Goal: Task Accomplishment & Management: Complete application form

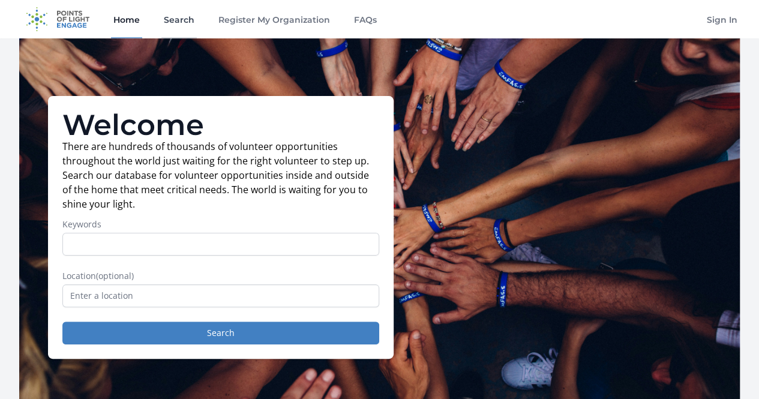
click at [179, 20] on link "Search" at bounding box center [178, 19] width 35 height 38
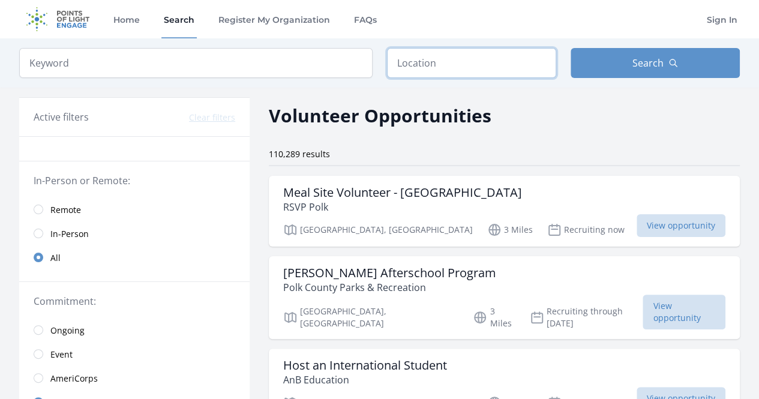
click at [436, 69] on input "text" at bounding box center [471, 63] width 169 height 30
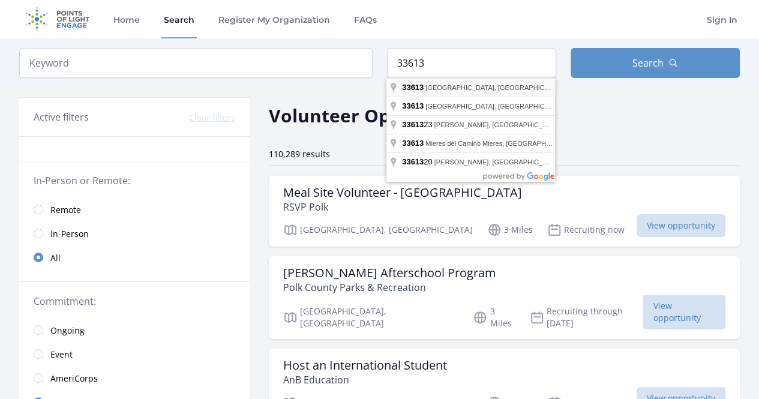
type input "Tampa, FL 33613, USA"
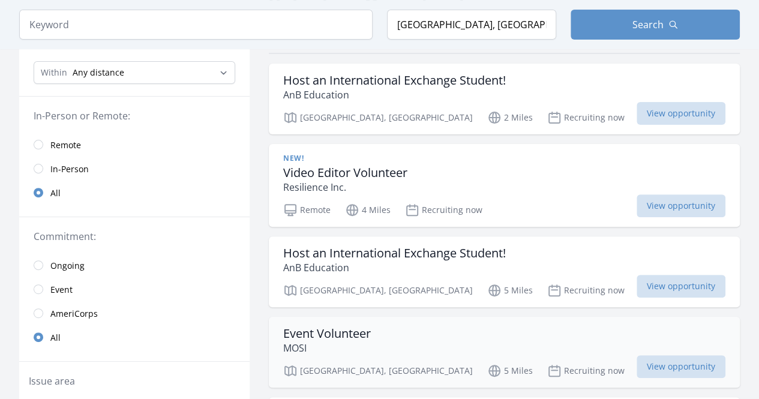
scroll to position [109, 0]
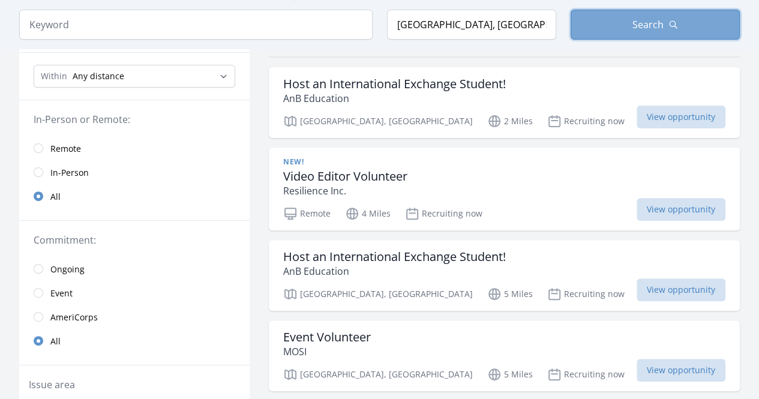
click at [631, 26] on button "Search" at bounding box center [655, 25] width 169 height 30
click at [613, 28] on button "Search" at bounding box center [655, 25] width 169 height 30
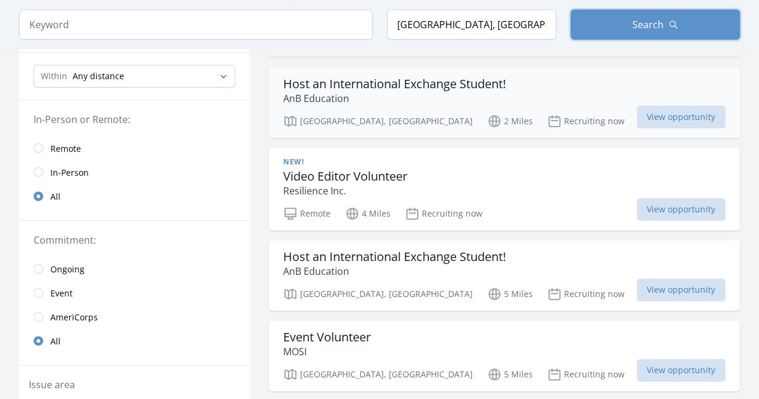
scroll to position [0, 0]
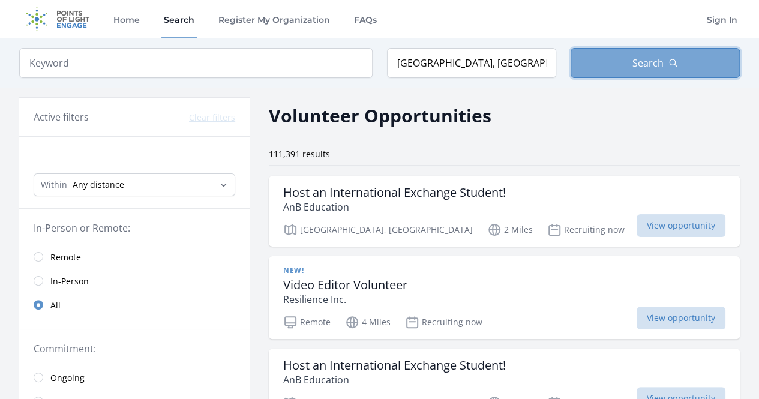
click at [625, 64] on button "Search" at bounding box center [655, 63] width 169 height 30
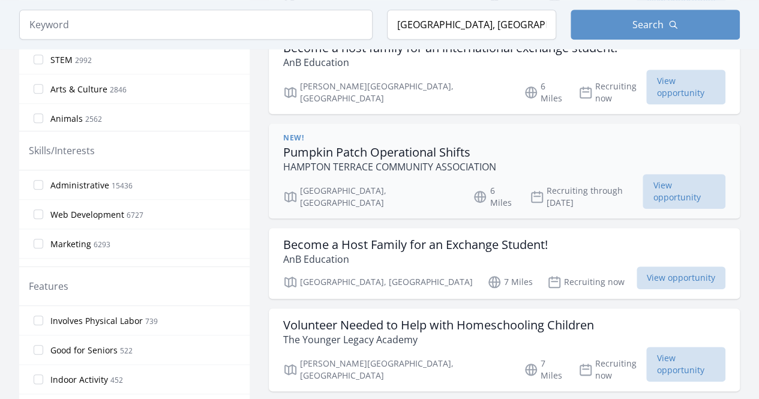
click at [465, 160] on p "HAMPTON TERRACE COMMUNITY ASSOCIATION" at bounding box center [389, 167] width 213 height 14
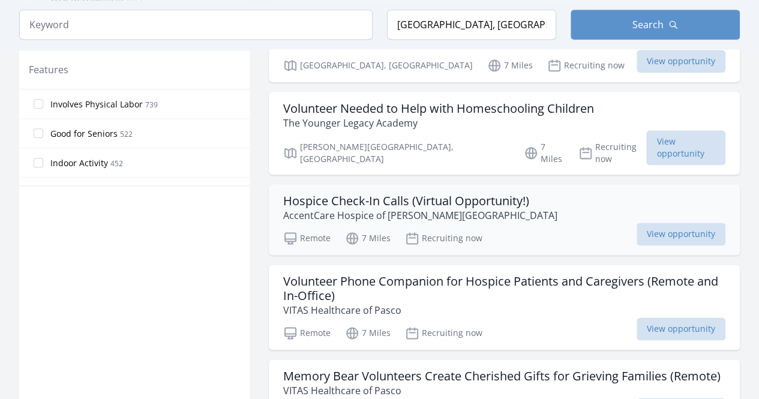
scroll to position [698, 0]
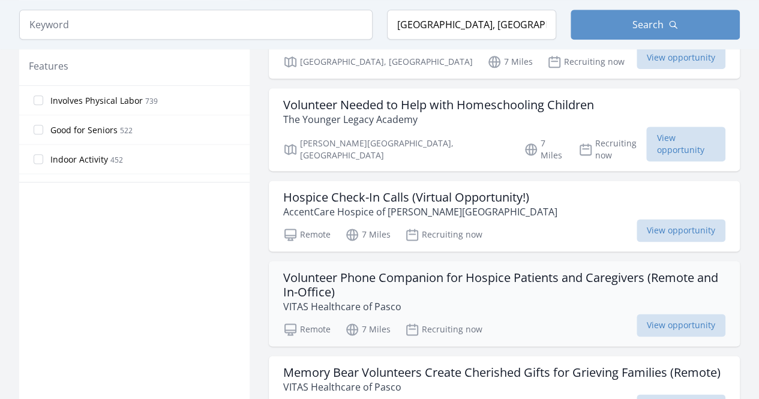
click at [449, 271] on h3 "Volunteer Phone Companion for Hospice Patients and Caregivers (Remote and In-Of…" at bounding box center [504, 285] width 442 height 29
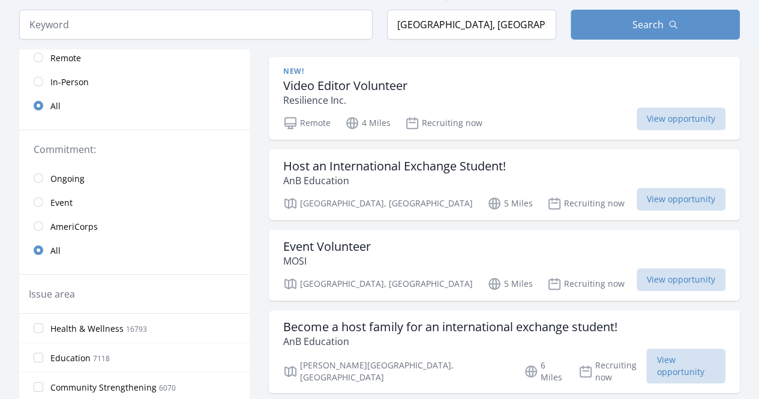
scroll to position [199, 0]
click at [65, 223] on span "AmeriCorps" at bounding box center [73, 227] width 47 height 12
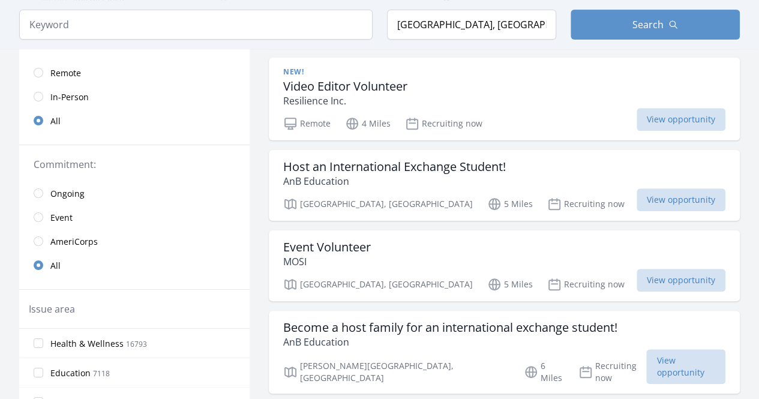
scroll to position [213, 0]
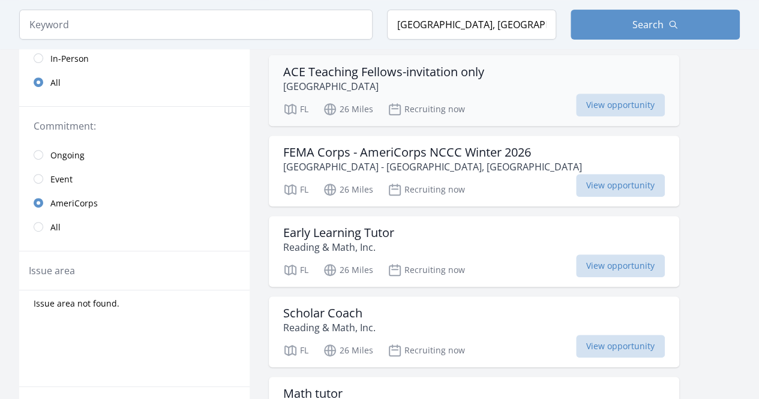
click at [442, 79] on p "University of Notre Dame Du Lac" at bounding box center [383, 86] width 201 height 14
click at [364, 229] on h3 "Early Learning Tutor" at bounding box center [338, 233] width 111 height 14
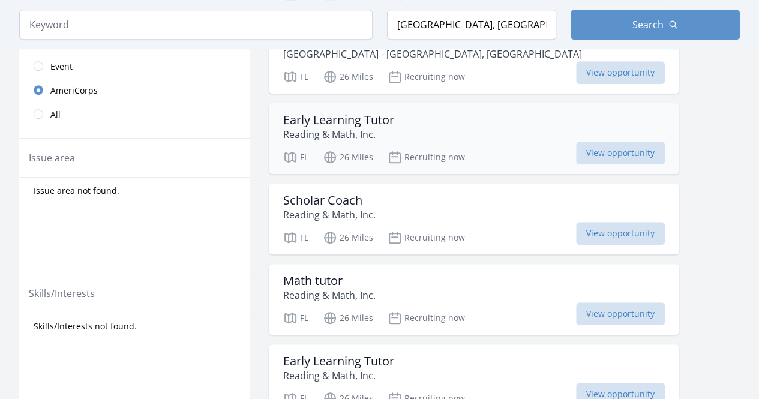
scroll to position [328, 0]
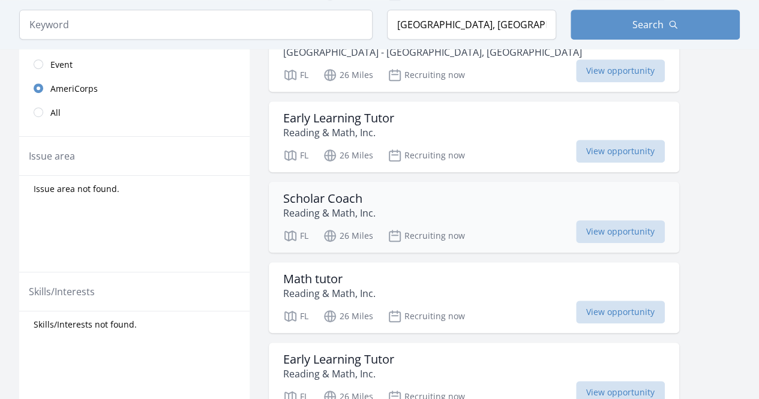
click at [343, 202] on h3 "Scholar Coach" at bounding box center [329, 198] width 92 height 14
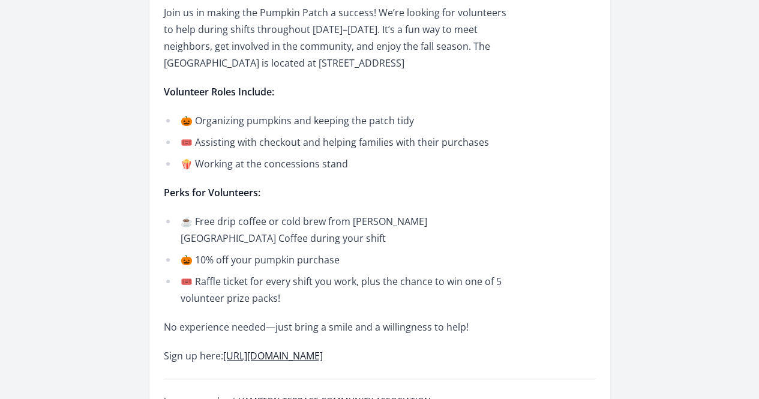
scroll to position [428, 0]
click at [323, 349] on link "https://www.signupgenius.com/go/10C0945A8AC2AA2FCC61-57642818-2025#/" at bounding box center [273, 355] width 100 height 13
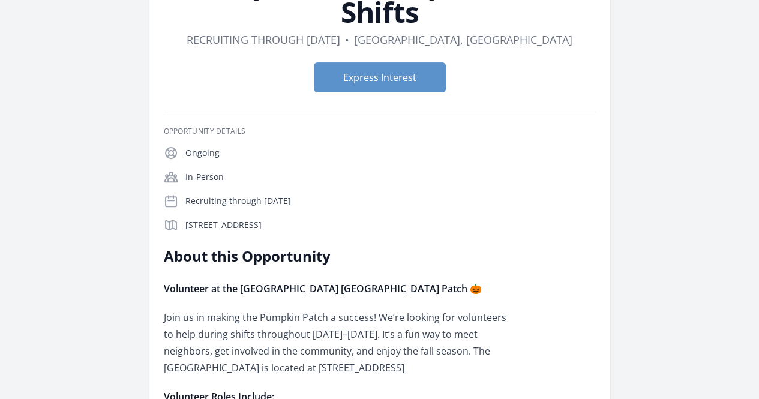
scroll to position [122, 0]
click at [364, 63] on button "Express Interest" at bounding box center [380, 78] width 132 height 30
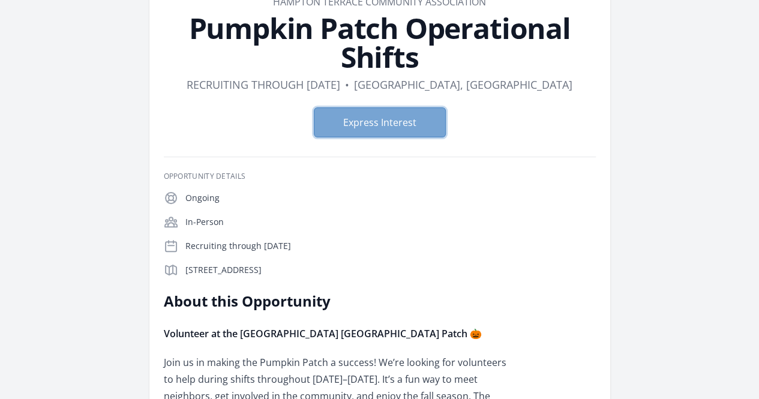
scroll to position [0, 0]
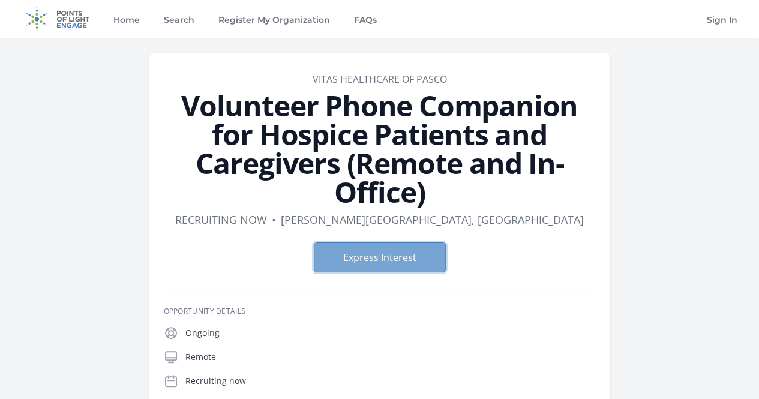
click at [399, 242] on button "Express Interest" at bounding box center [380, 257] width 132 height 30
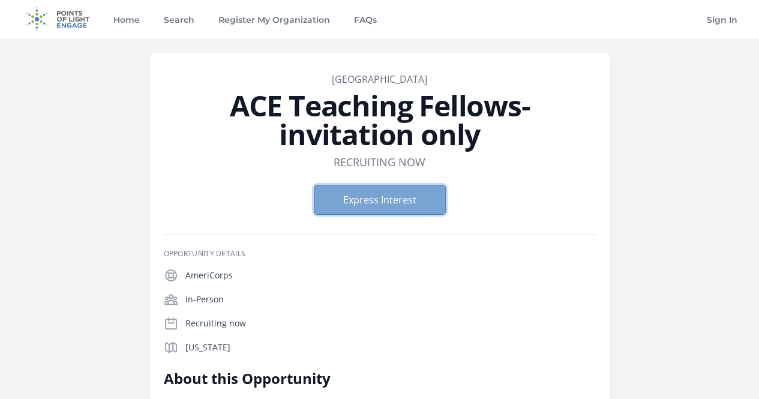
click at [365, 185] on button "Express Interest" at bounding box center [380, 200] width 132 height 30
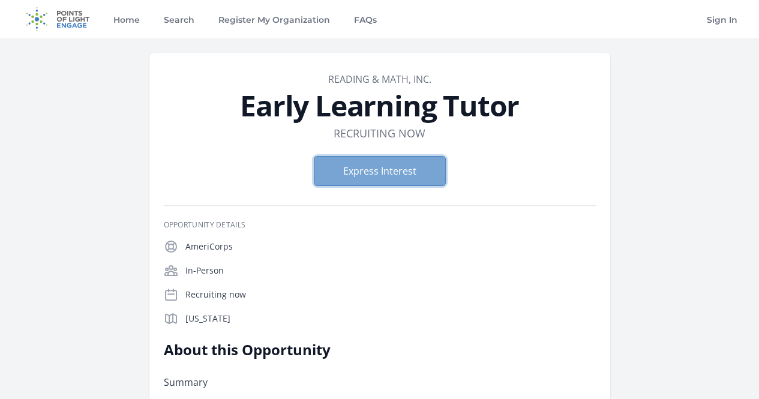
click at [354, 175] on button "Express Interest" at bounding box center [380, 171] width 132 height 30
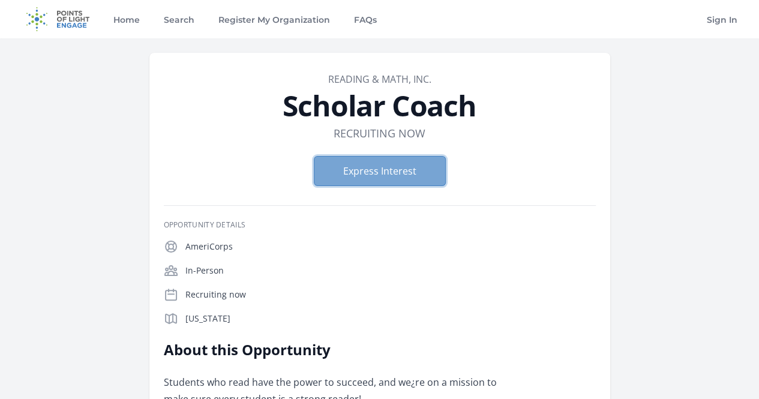
click at [355, 172] on button "Express Interest" at bounding box center [380, 171] width 132 height 30
click at [76, 20] on img at bounding box center [57, 19] width 77 height 38
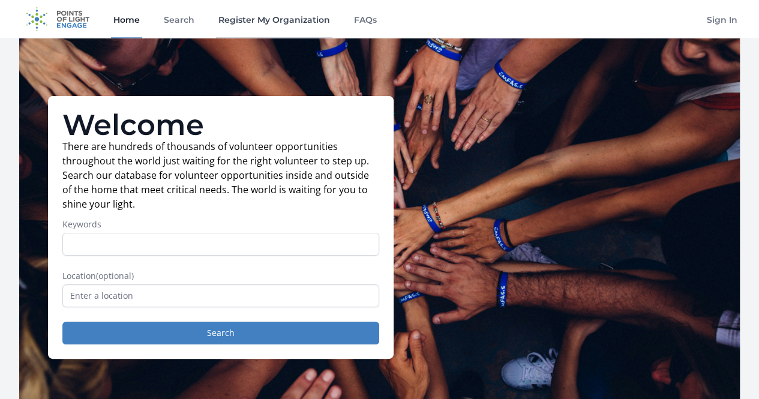
click at [275, 25] on link "Register My Organization" at bounding box center [274, 19] width 116 height 38
